Goal: Task Accomplishment & Management: Complete application form

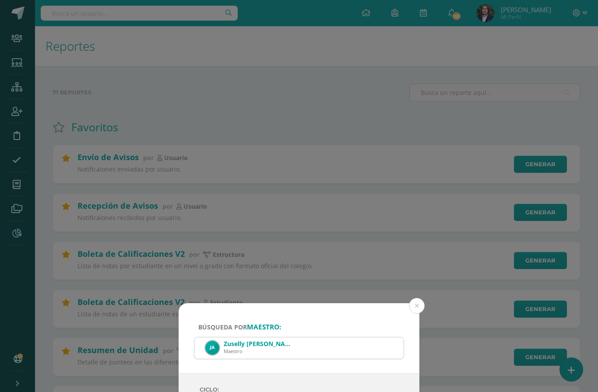
select select "Unidad 3"
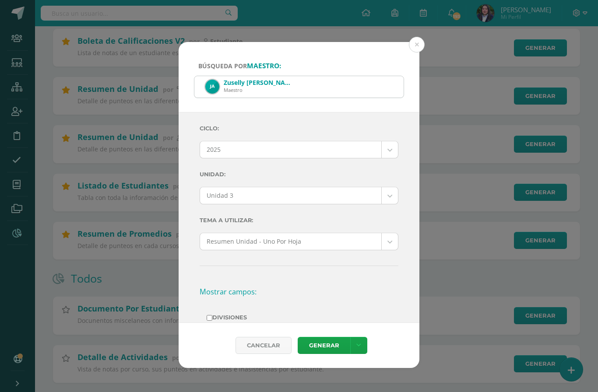
click at [418, 37] on button at bounding box center [417, 45] width 16 height 16
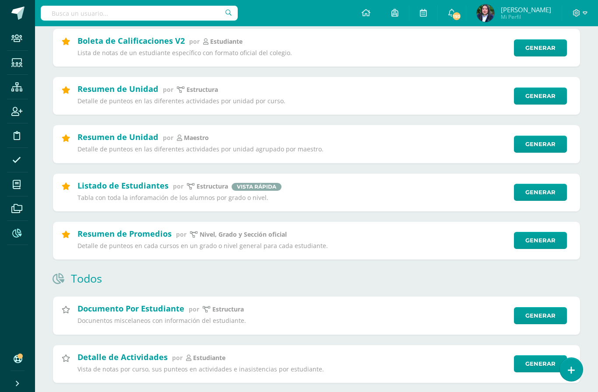
click at [532, 153] on link "Generar" at bounding box center [540, 144] width 53 height 17
click at [546, 148] on link "Generar" at bounding box center [540, 144] width 53 height 17
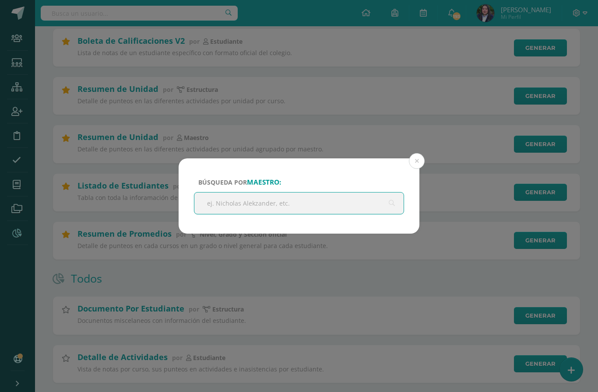
click at [348, 205] on input "text" at bounding box center [298, 203] width 209 height 21
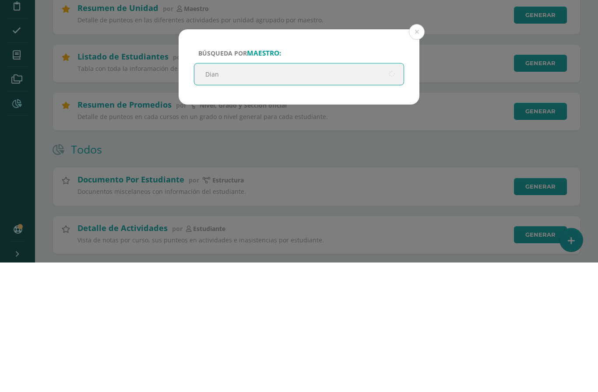
type input "[PERSON_NAME]"
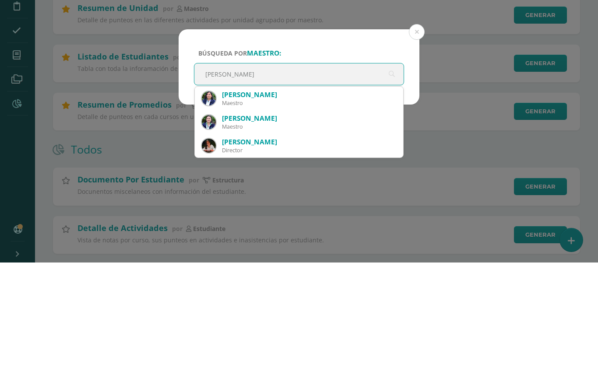
click at [254, 220] on div "[PERSON_NAME]" at bounding box center [309, 224] width 174 height 9
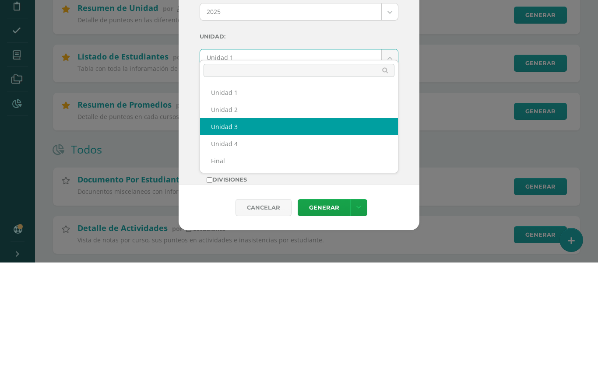
select select "Unidad 3"
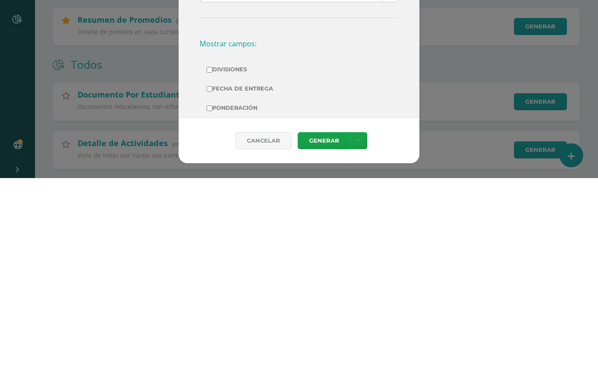
scroll to position [44, 0]
click at [212, 338] on input "Acitudinales" at bounding box center [210, 341] width 6 height 6
checkbox input "true"
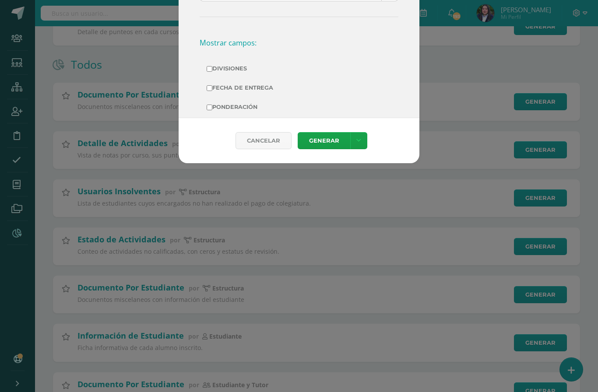
click at [332, 147] on link "Generar" at bounding box center [324, 140] width 53 height 17
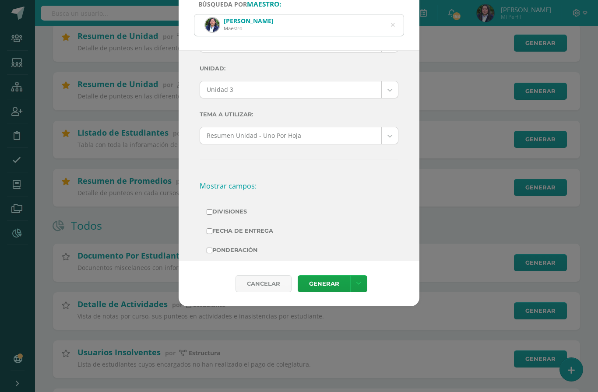
scroll to position [287, 0]
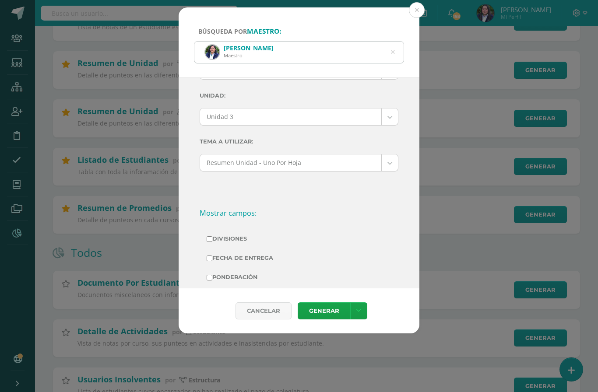
click at [392, 43] on icon at bounding box center [393, 52] width 18 height 18
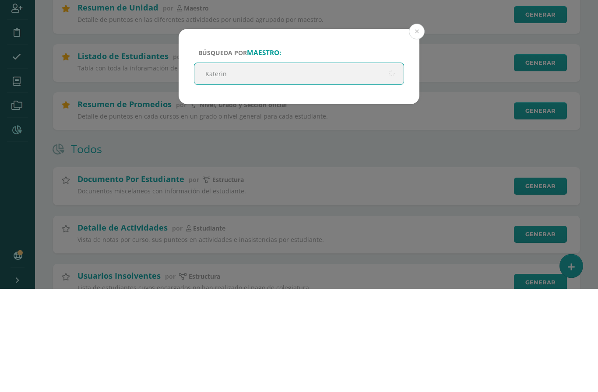
type input "[PERSON_NAME]"
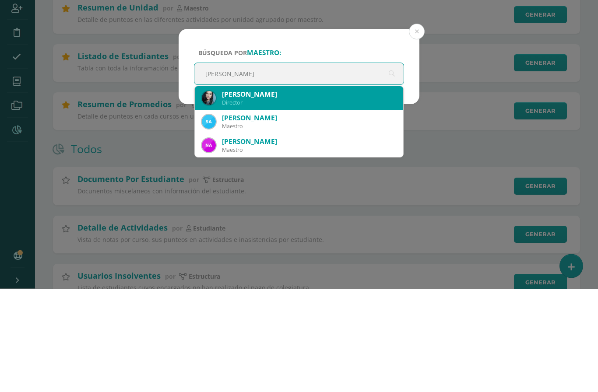
click at [278, 194] on div "[PERSON_NAME]" at bounding box center [309, 198] width 174 height 9
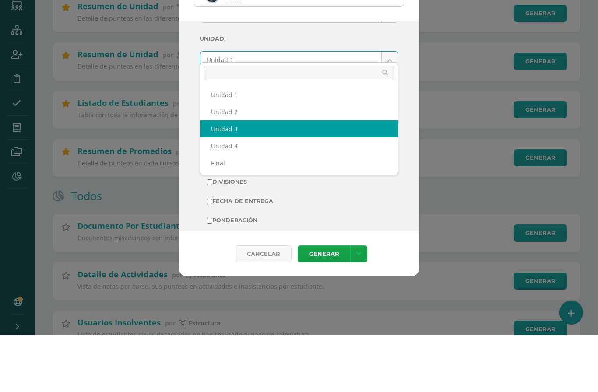
select select "Unidad 3"
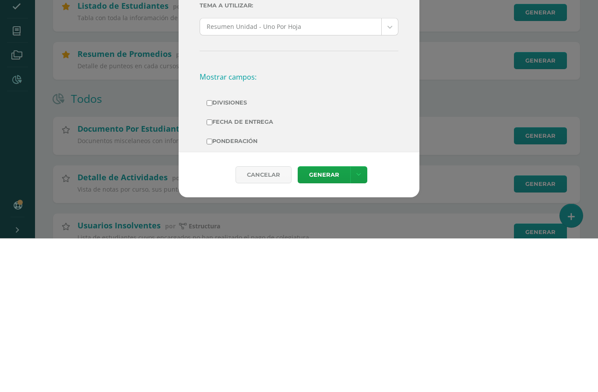
click at [212, 309] on label "Acitudinales" at bounding box center [299, 315] width 185 height 12
click at [212, 312] on input "Acitudinales" at bounding box center [210, 315] width 6 height 6
checkbox input "true"
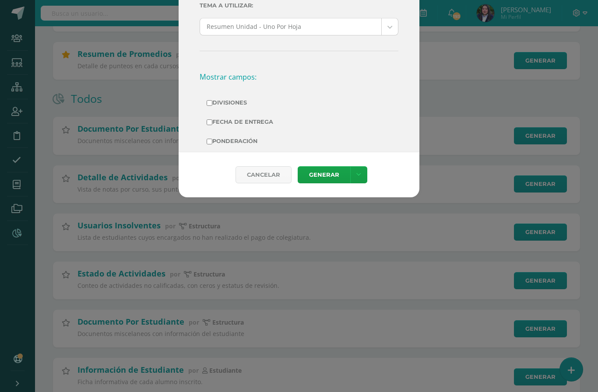
click at [329, 183] on link "Generar" at bounding box center [324, 174] width 53 height 17
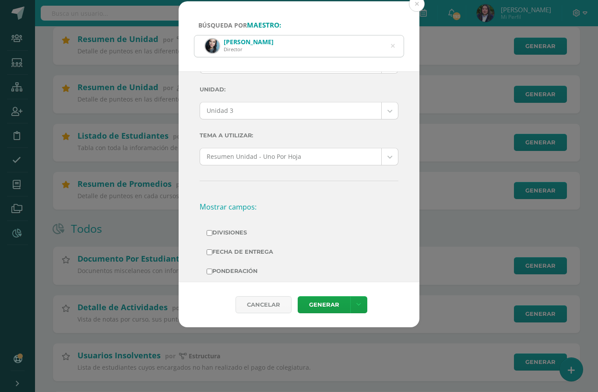
scroll to position [316, 0]
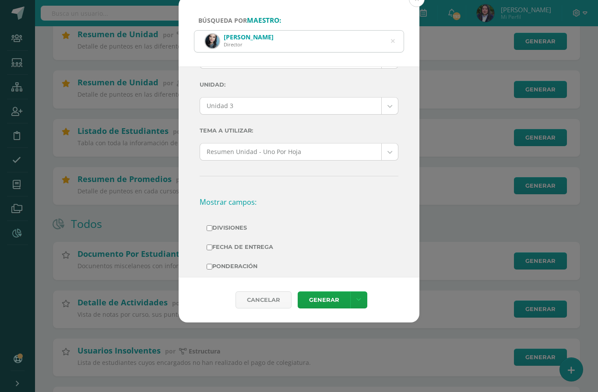
click at [391, 32] on icon at bounding box center [393, 41] width 18 height 18
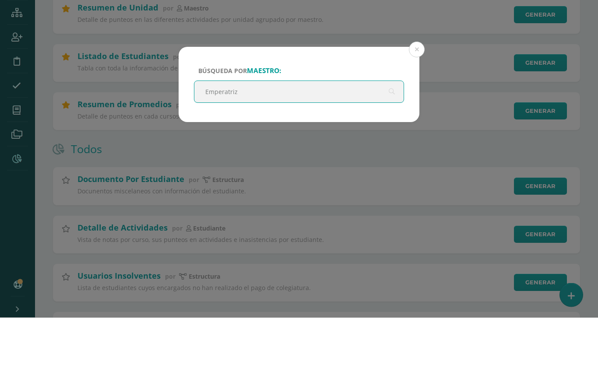
type input "Emperatriz"
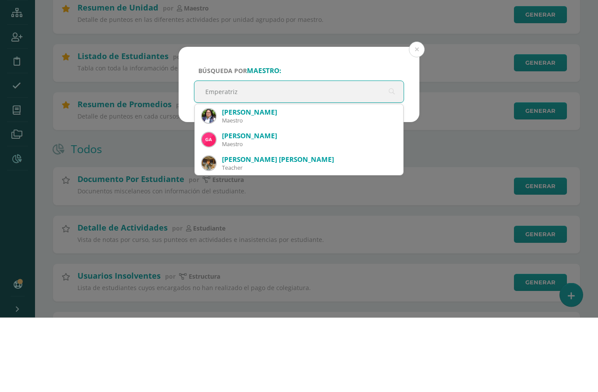
click at [280, 183] on div "[PERSON_NAME]" at bounding box center [309, 187] width 174 height 9
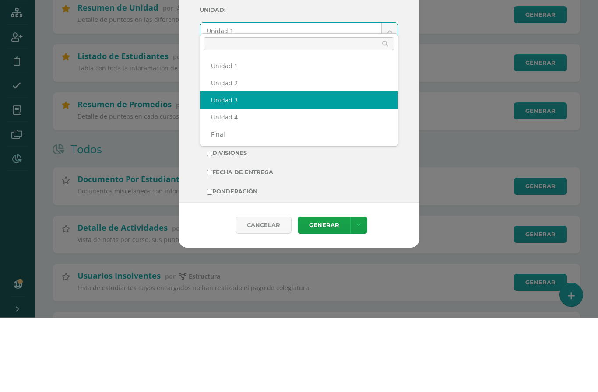
select select "Unidad 3"
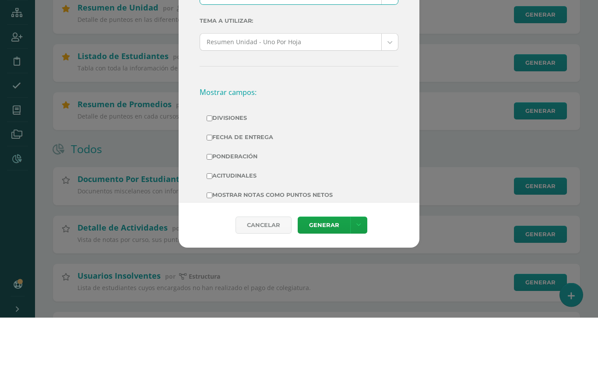
scroll to position [85, 0]
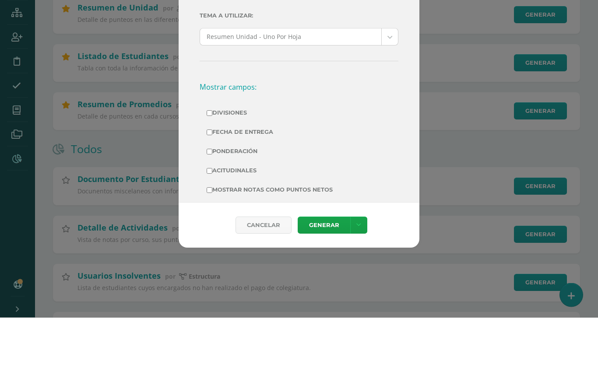
click at [214, 240] on label "Acitudinales" at bounding box center [299, 246] width 185 height 12
click at [212, 243] on input "Acitudinales" at bounding box center [210, 246] width 6 height 6
checkbox input "true"
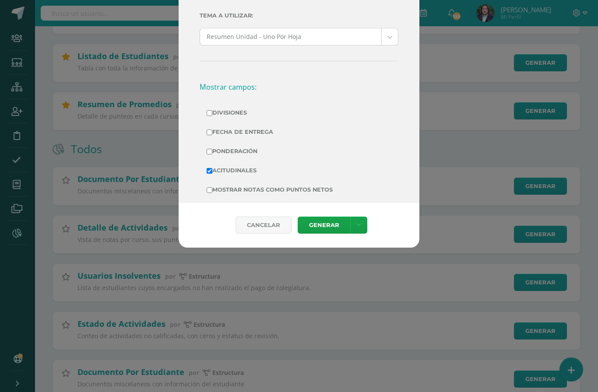
click at [326, 234] on link "Generar" at bounding box center [324, 225] width 53 height 17
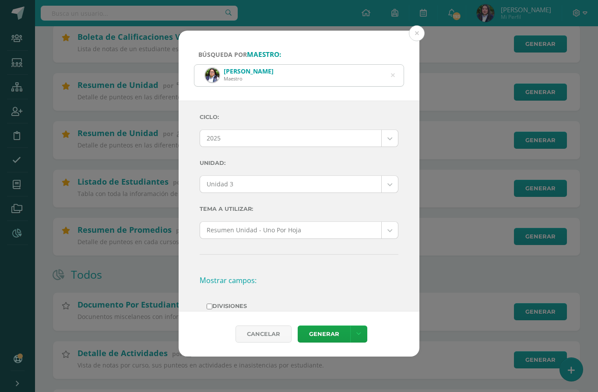
scroll to position [269, 0]
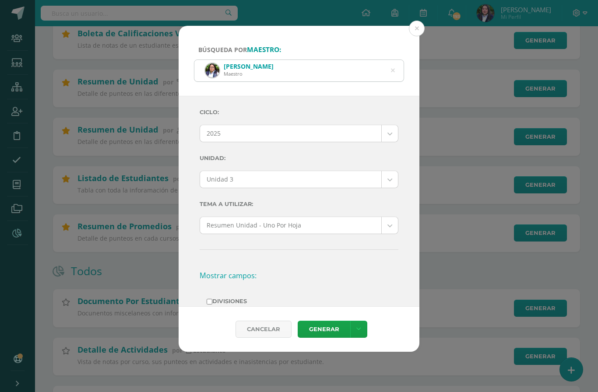
click at [395, 61] on icon at bounding box center [393, 70] width 18 height 18
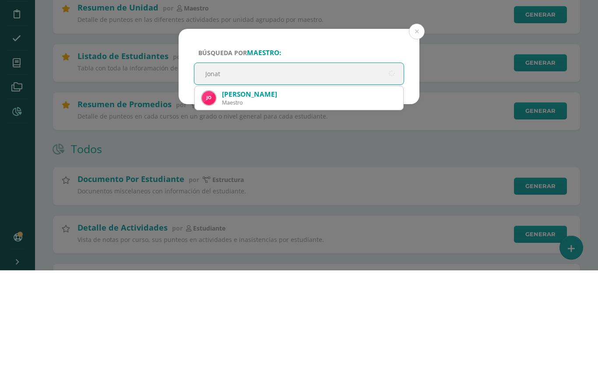
type input "Jonata"
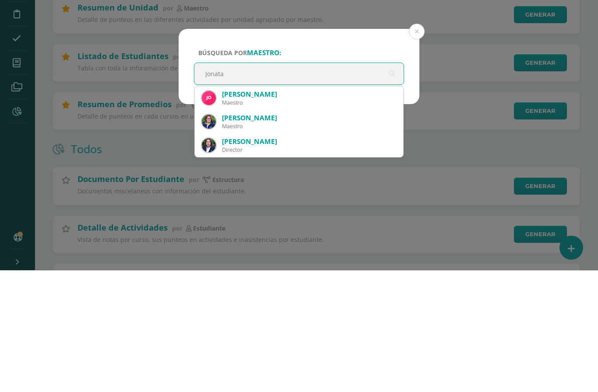
click at [281, 221] on div "Maestro" at bounding box center [309, 224] width 174 height 7
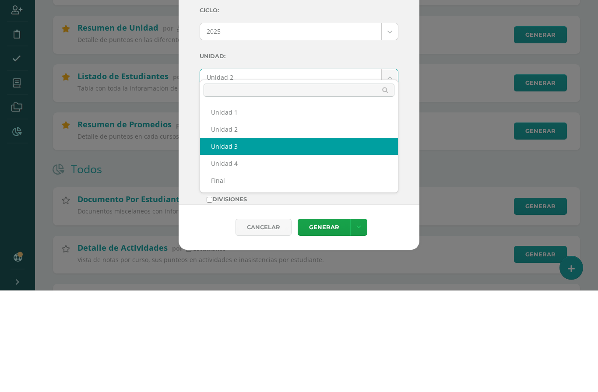
select select "Unidad 3"
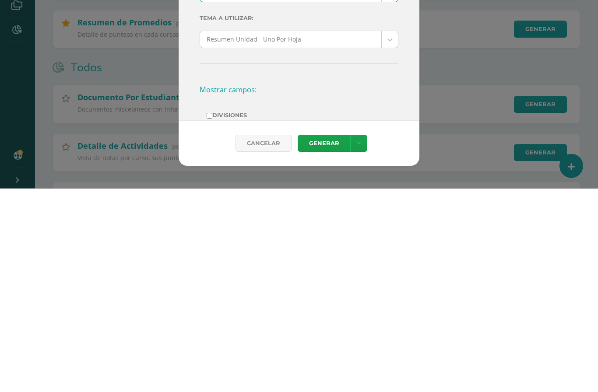
click at [328, 339] on link "Generar" at bounding box center [324, 347] width 53 height 17
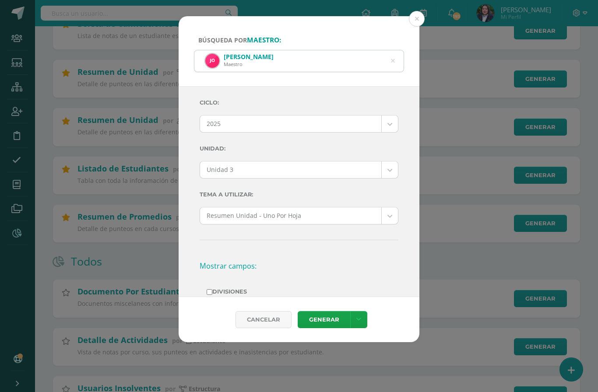
scroll to position [282, 0]
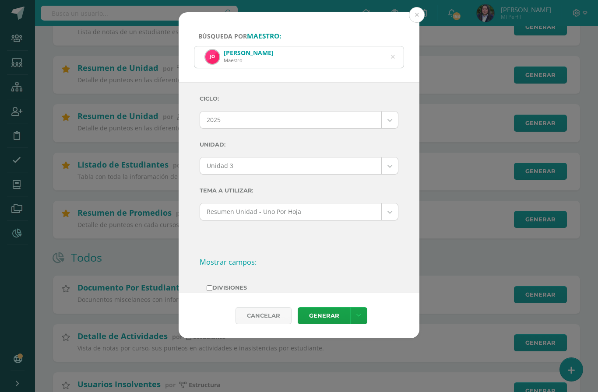
click at [395, 46] on icon at bounding box center [393, 57] width 4 height 22
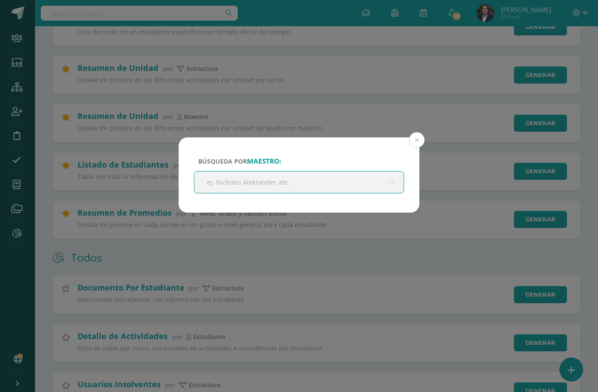
scroll to position [282, 0]
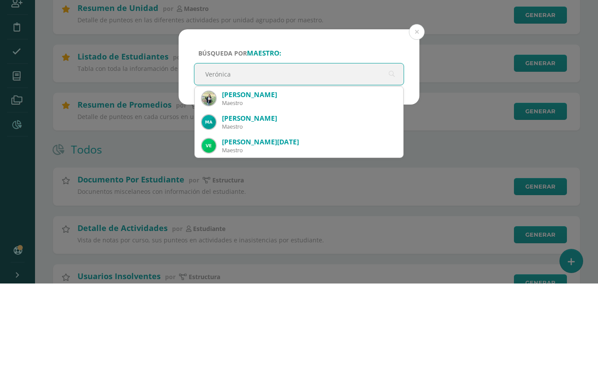
type input "Verónica"
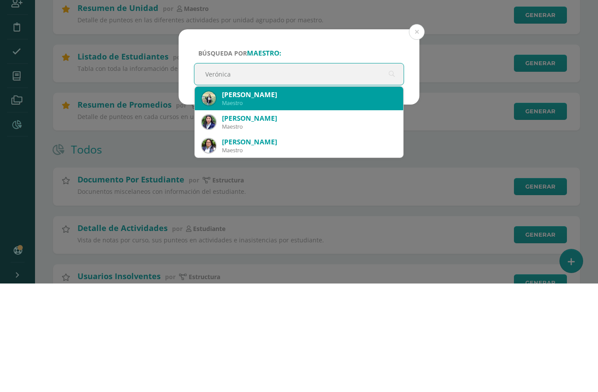
click at [267, 199] on div "[PERSON_NAME]" at bounding box center [309, 203] width 174 height 9
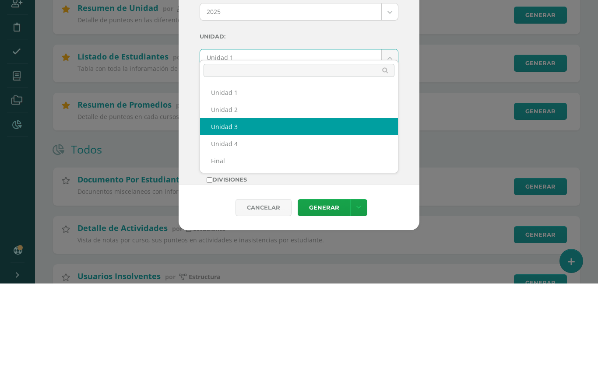
select select "Unidad 3"
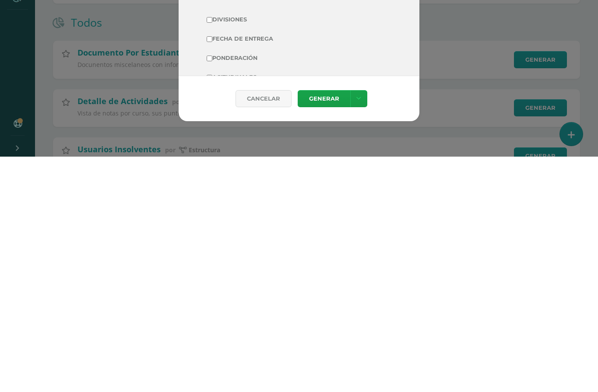
scroll to position [52, 0]
click at [210, 310] on input "Acitudinales" at bounding box center [210, 313] width 6 height 6
checkbox input "true"
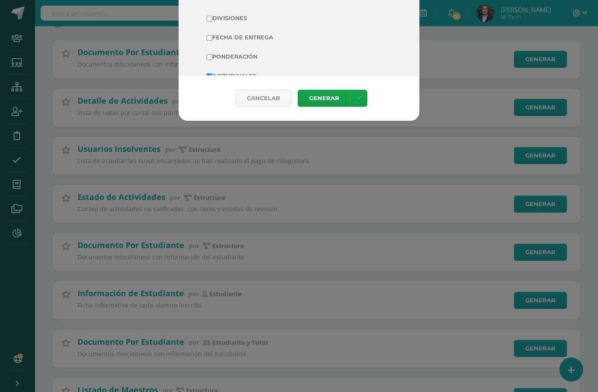
click at [327, 107] on link "Generar" at bounding box center [324, 98] width 53 height 17
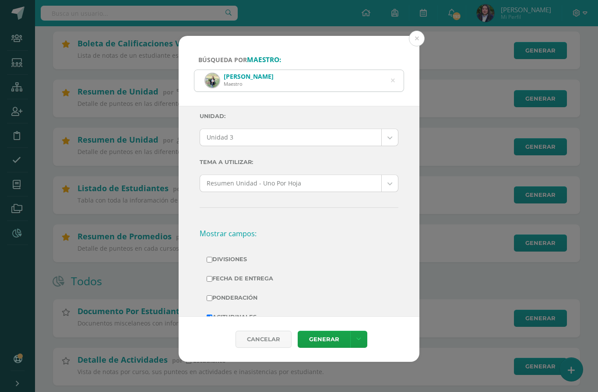
scroll to position [261, 0]
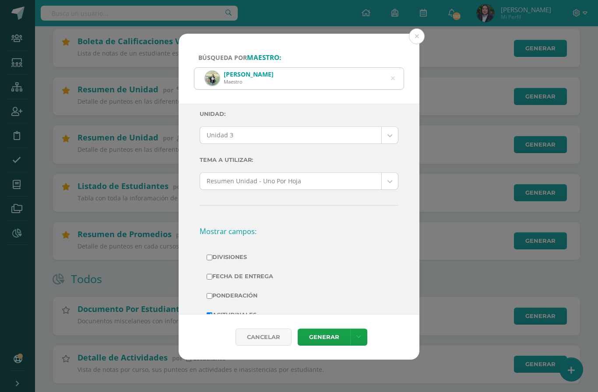
click at [394, 67] on icon at bounding box center [393, 78] width 4 height 22
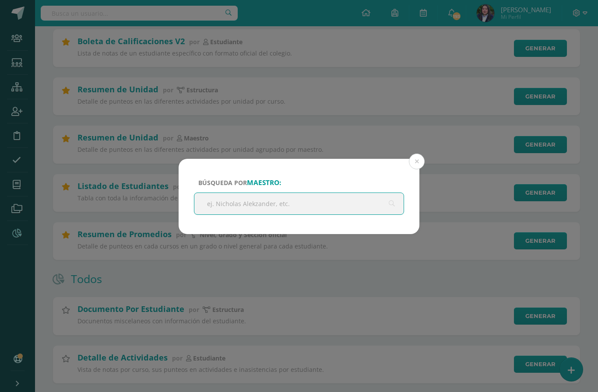
scroll to position [261, 0]
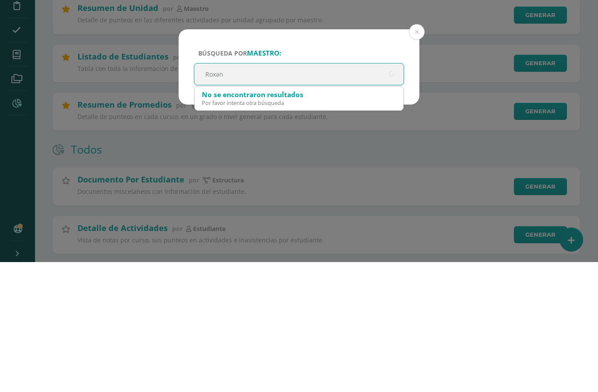
type input "[PERSON_NAME]"
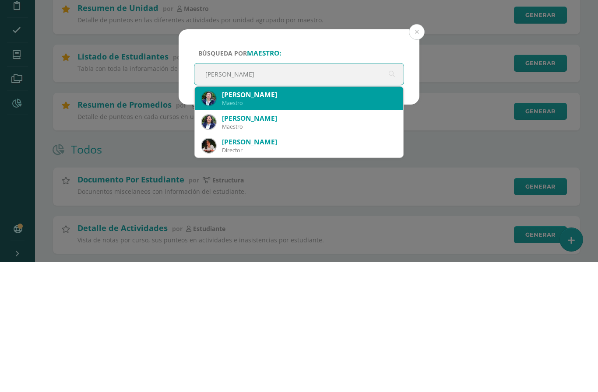
click at [288, 220] on div "[PERSON_NAME]" at bounding box center [309, 224] width 174 height 9
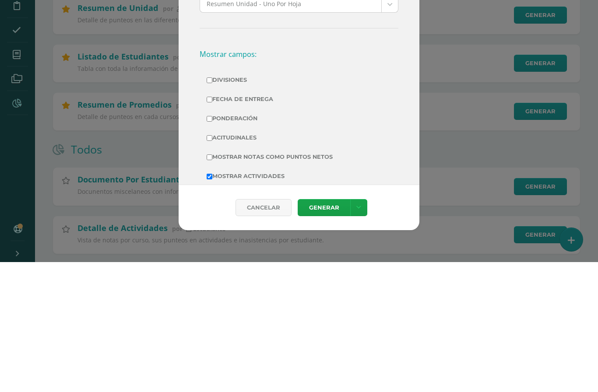
scroll to position [105, 0]
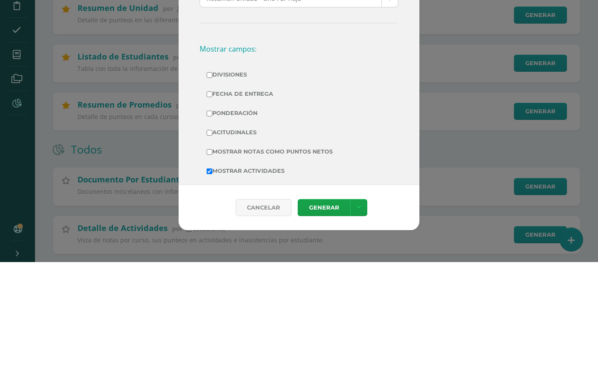
click at [212, 260] on input "Acitudinales" at bounding box center [210, 263] width 6 height 6
checkbox input "true"
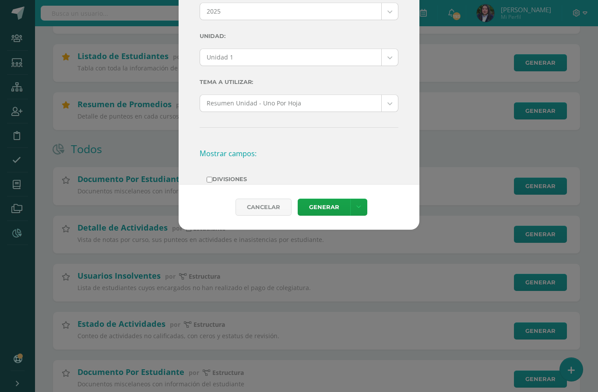
scroll to position [0, 0]
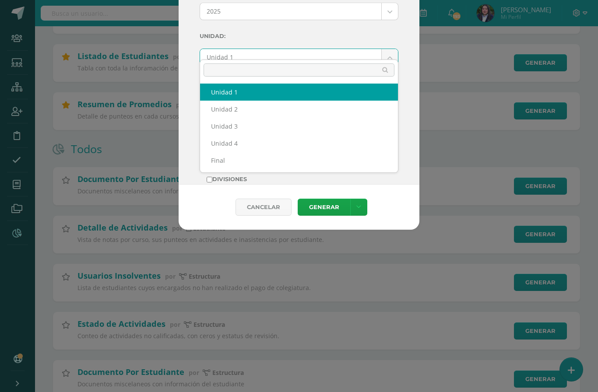
scroll to position [391, 0]
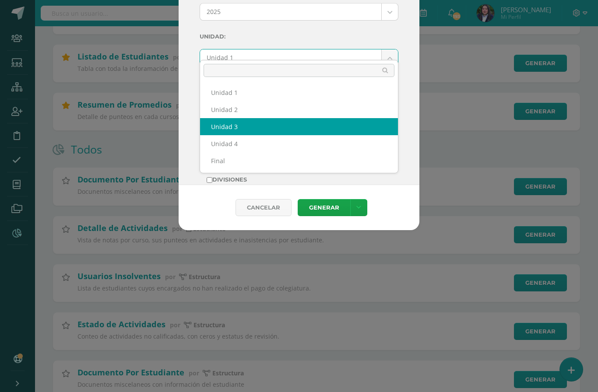
select select "Unidad 3"
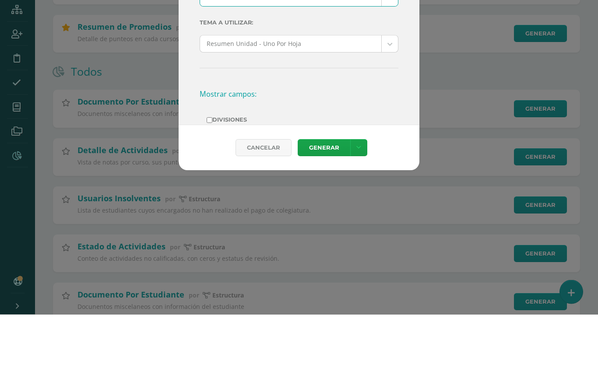
click at [321, 217] on link "Generar" at bounding box center [324, 225] width 53 height 17
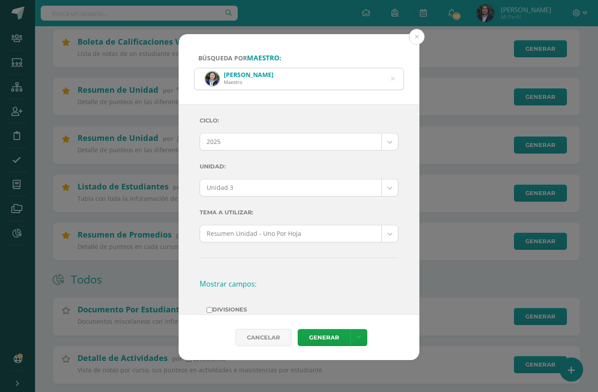
scroll to position [264, 0]
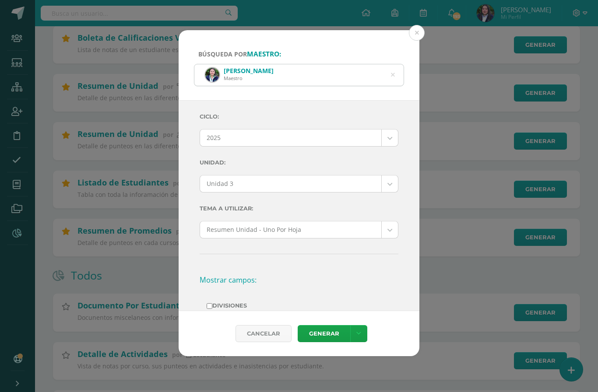
click at [394, 73] on icon at bounding box center [393, 75] width 22 height 4
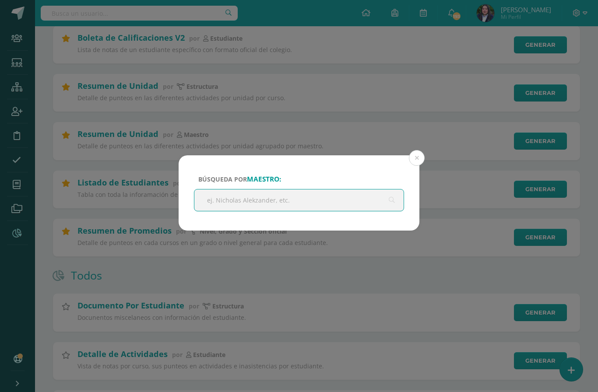
scroll to position [264, 0]
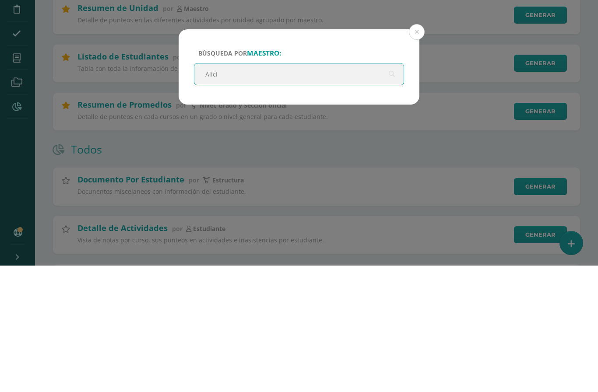
type input "[PERSON_NAME]"
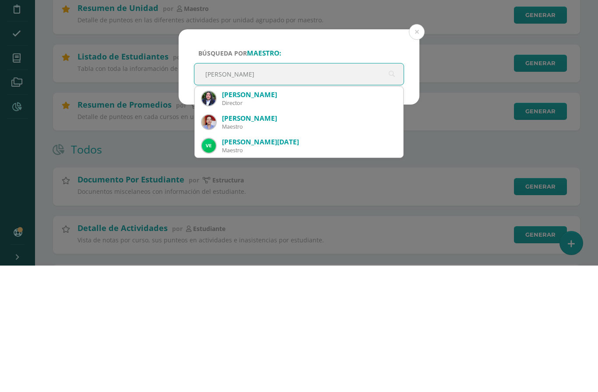
click at [271, 217] on div "[PERSON_NAME]" at bounding box center [309, 221] width 174 height 9
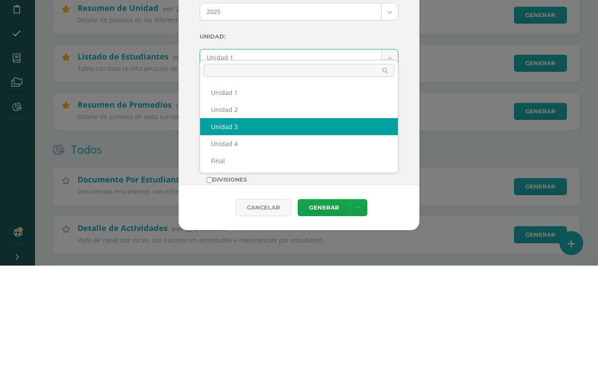
select select "Unidad 3"
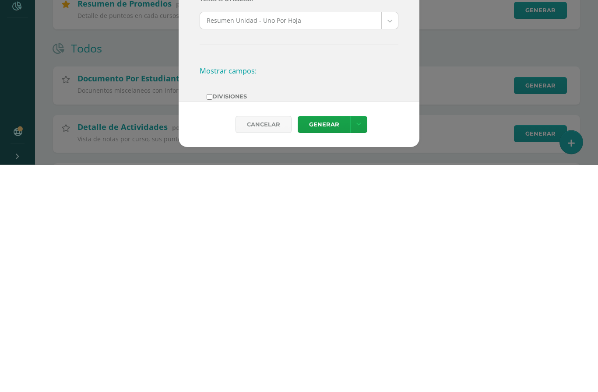
click at [325, 344] on link "Generar" at bounding box center [324, 352] width 53 height 17
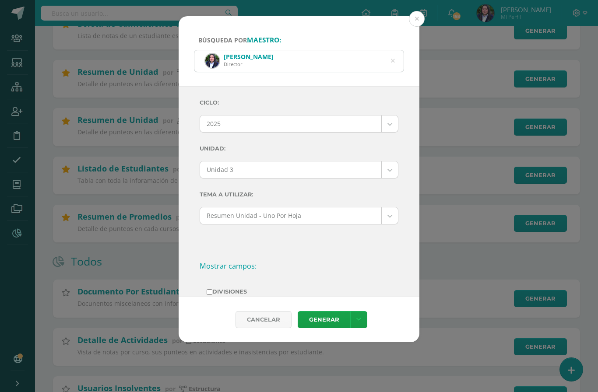
scroll to position [278, 0]
click at [394, 52] on icon at bounding box center [393, 61] width 18 height 18
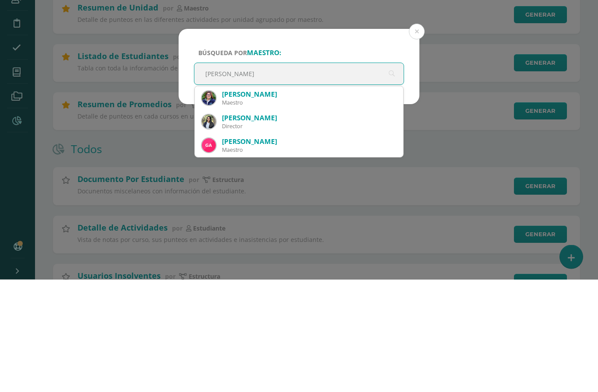
type input "[PERSON_NAME]"
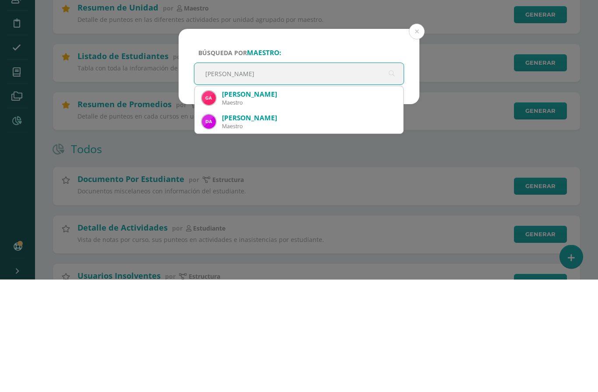
click at [305, 203] on div "[PERSON_NAME]" at bounding box center [309, 207] width 174 height 9
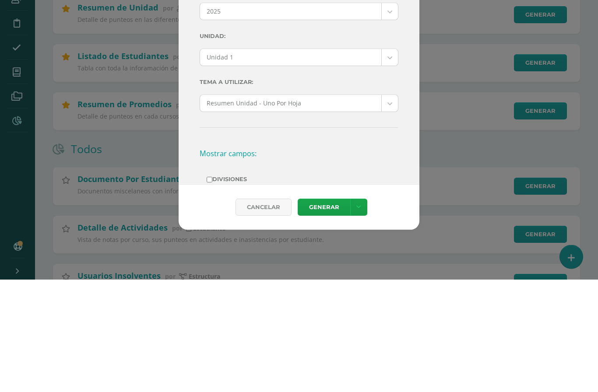
scroll to position [0, 0]
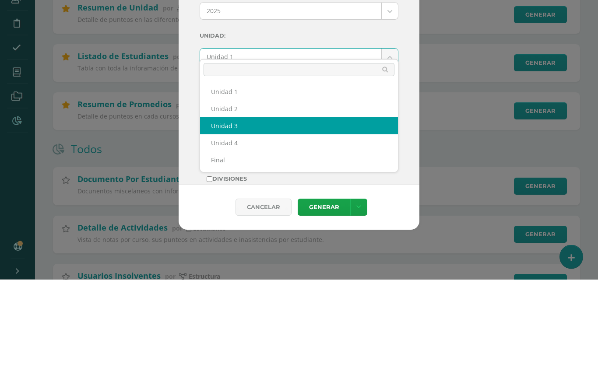
select select "Unidad 3"
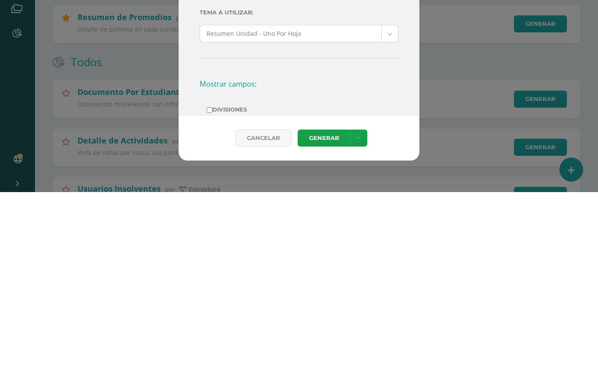
click at [336, 330] on link "Generar" at bounding box center [324, 338] width 53 height 17
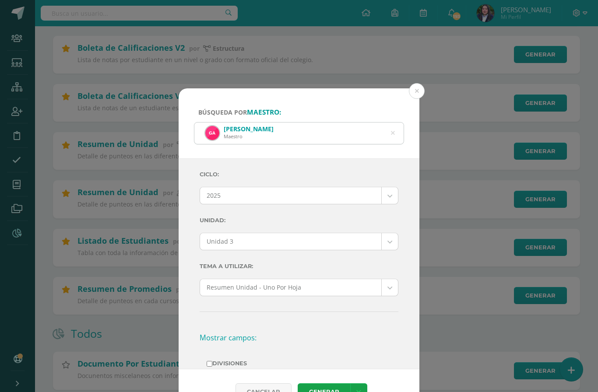
scroll to position [203, 0]
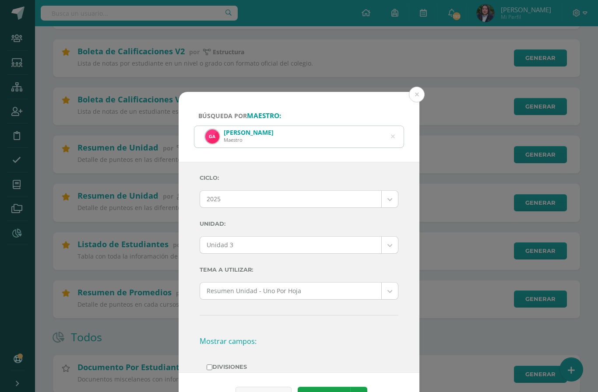
click at [418, 87] on button at bounding box center [417, 95] width 16 height 16
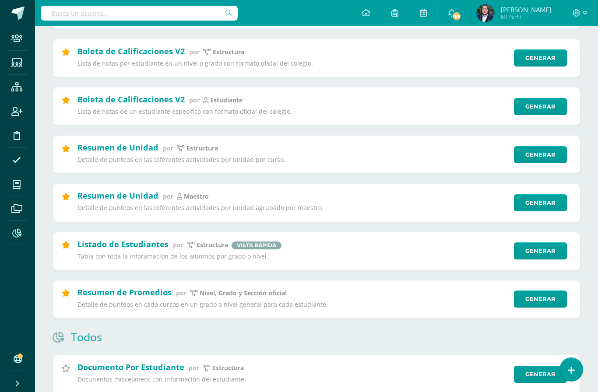
click at [22, 163] on span at bounding box center [17, 160] width 20 height 20
click at [12, 159] on icon at bounding box center [16, 160] width 9 height 9
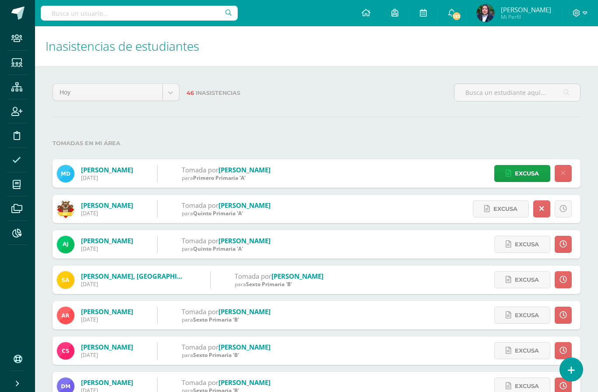
click at [171, 92] on body "Staff Estudiantes Estructura Inscripción Disciplina Asistencia Mis cursos Archi…" at bounding box center [299, 277] width 598 height 554
click at [186, 84] on div "46 Inasistencias" at bounding box center [317, 96] width 268 height 25
click at [175, 94] on body "Staff Estudiantes Estructura Inscripción Disciplina Asistencia Mis cursos Archi…" at bounding box center [299, 277] width 598 height 554
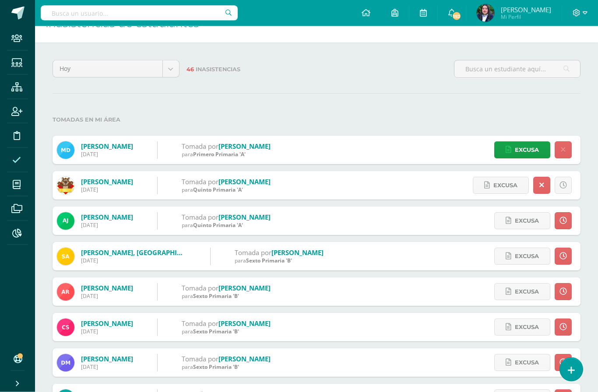
scroll to position [28, 0]
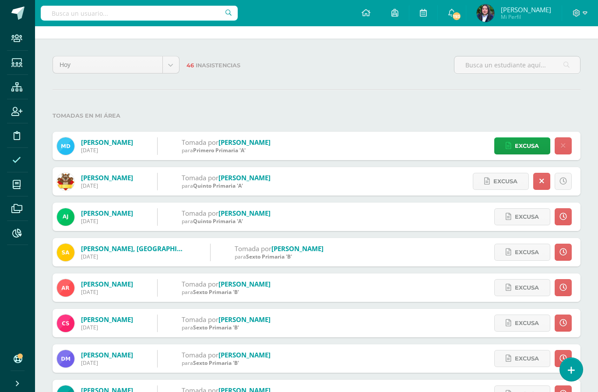
click at [175, 58] on body "Staff Estudiantes Estructura Inscripción Disciplina Asistencia Mis cursos Archi…" at bounding box center [299, 249] width 598 height 554
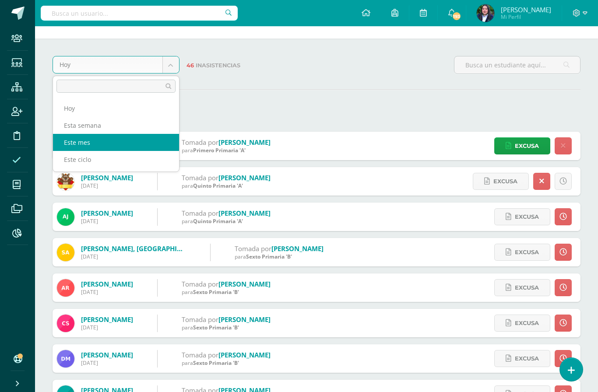
select select "month"
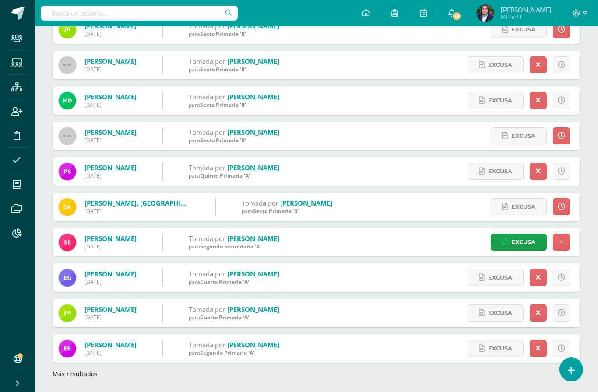
scroll to position [1532, 0]
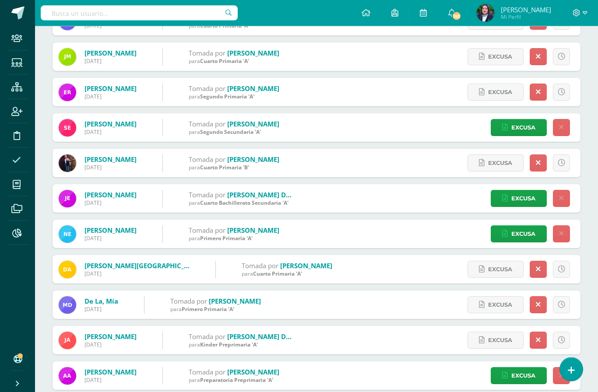
scroll to position [1886, 0]
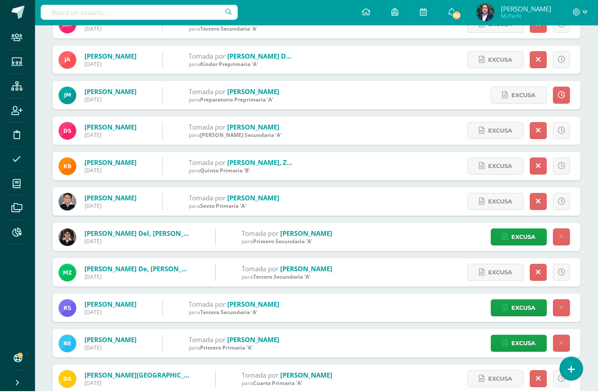
scroll to position [2277, 0]
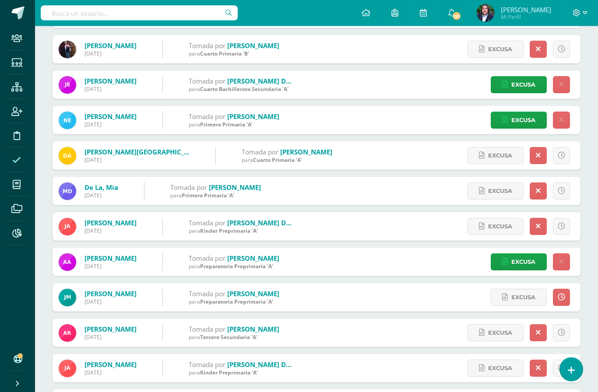
scroll to position [1927, 0]
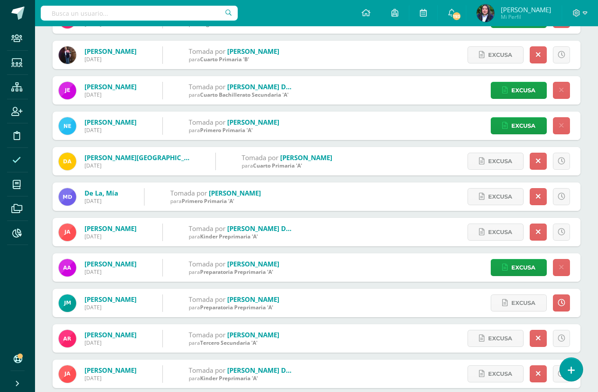
click at [24, 232] on span at bounding box center [17, 233] width 20 height 20
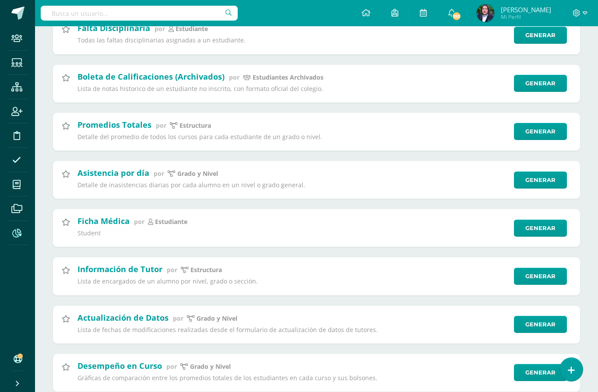
scroll to position [1272, 0]
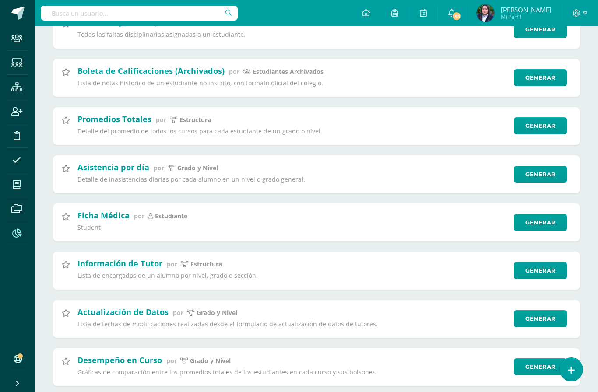
click at [540, 183] on link "Generar" at bounding box center [540, 174] width 53 height 17
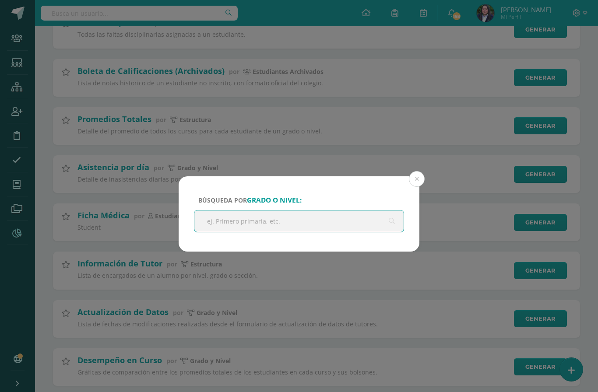
click at [326, 222] on input "text" at bounding box center [298, 221] width 209 height 21
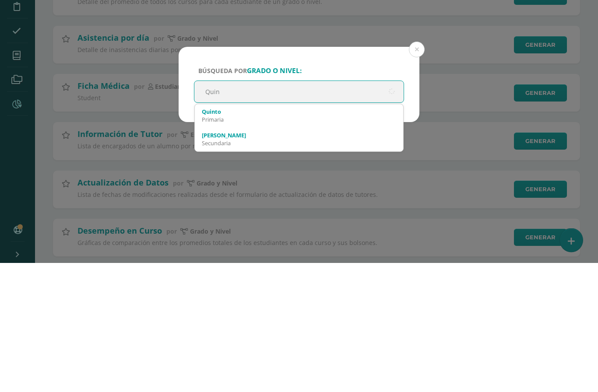
type input "Quint"
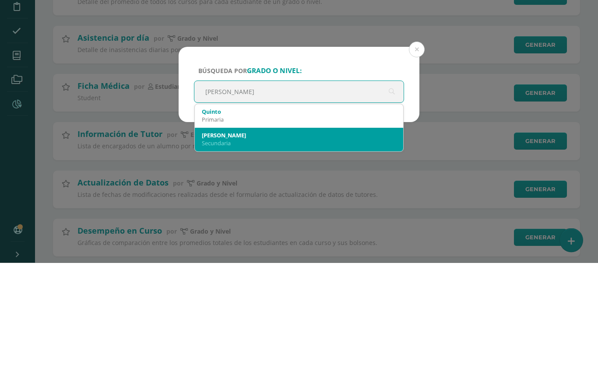
click at [237, 261] on div "Quinto Bachillerato" at bounding box center [299, 265] width 194 height 8
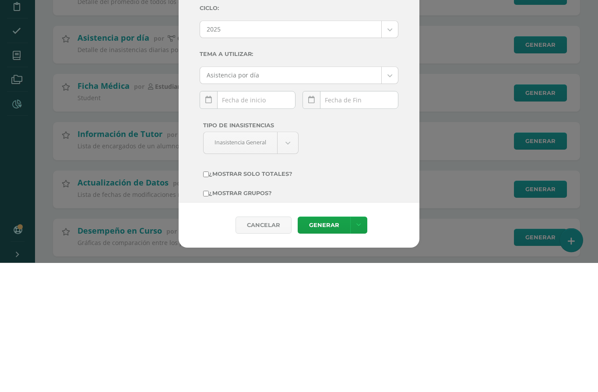
click at [250, 221] on input "text" at bounding box center [247, 229] width 95 height 17
click at [203, 221] on link at bounding box center [209, 230] width 18 height 18
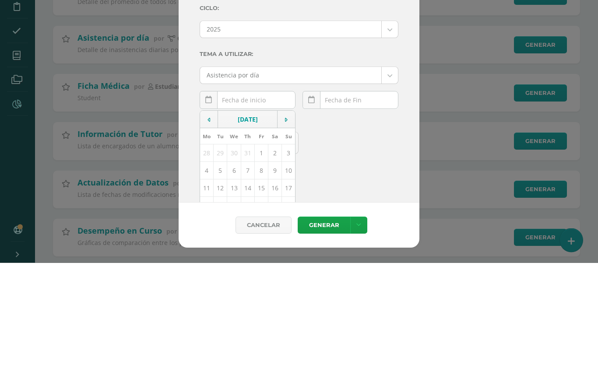
click at [212, 291] on td "4" at bounding box center [207, 300] width 14 height 18
type input "2025-08-04"
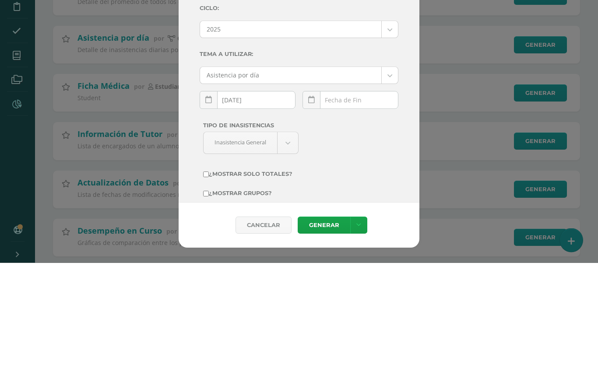
click at [335, 221] on input "text" at bounding box center [350, 229] width 95 height 17
click at [311, 221] on link at bounding box center [312, 230] width 18 height 18
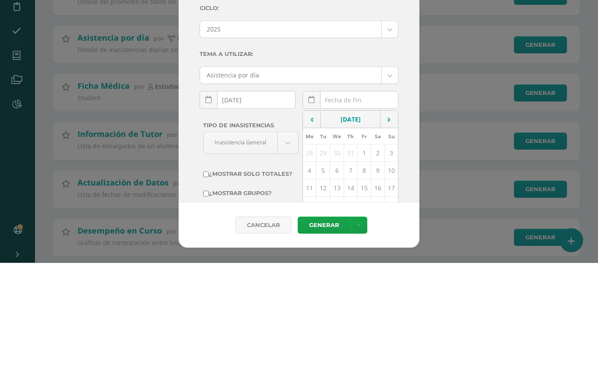
click at [325, 291] on td "5" at bounding box center [324, 300] width 14 height 18
type input "2025-08-05"
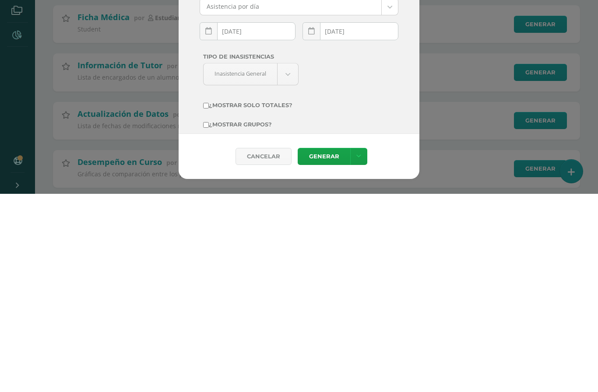
click at [325, 346] on link "Generar" at bounding box center [324, 354] width 53 height 17
